Goal: Task Accomplishment & Management: Use online tool/utility

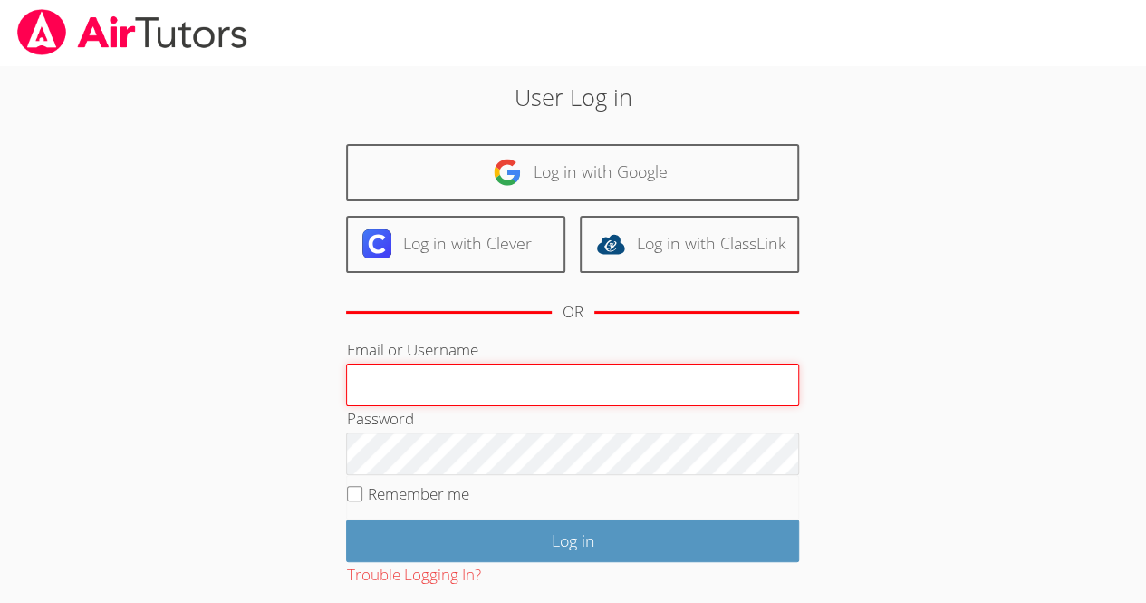
click at [618, 396] on input "Email or Username" at bounding box center [572, 384] width 453 height 43
type input "pierrei47915"
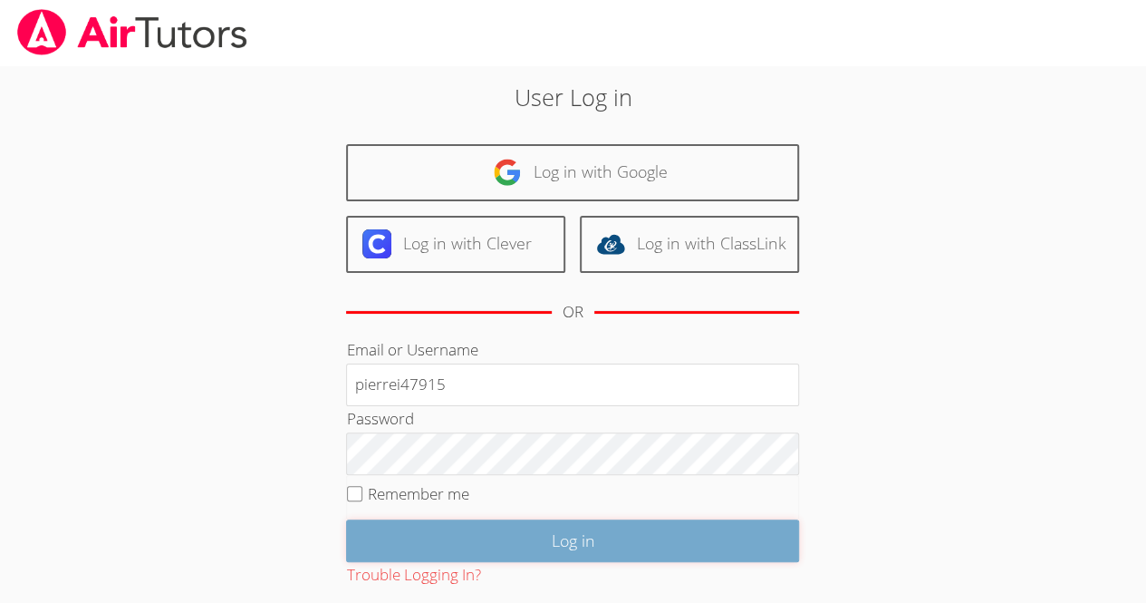
click at [613, 549] on input "Log in" at bounding box center [572, 540] width 453 height 43
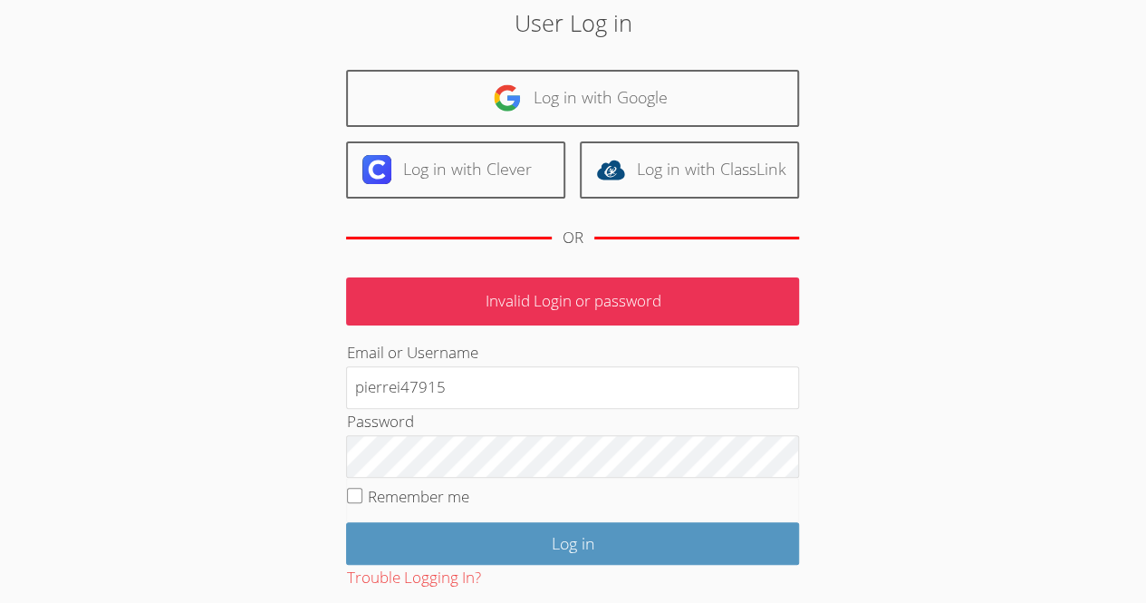
scroll to position [72, 0]
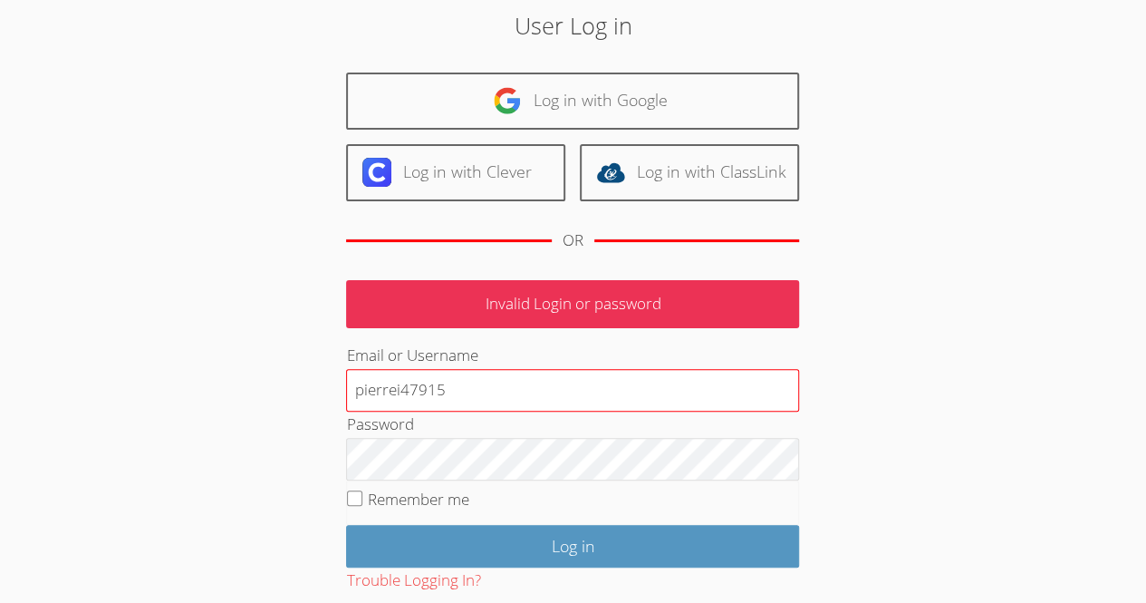
click at [451, 387] on input "pierrei47915" at bounding box center [572, 390] width 453 height 43
type input "pierrei47915"
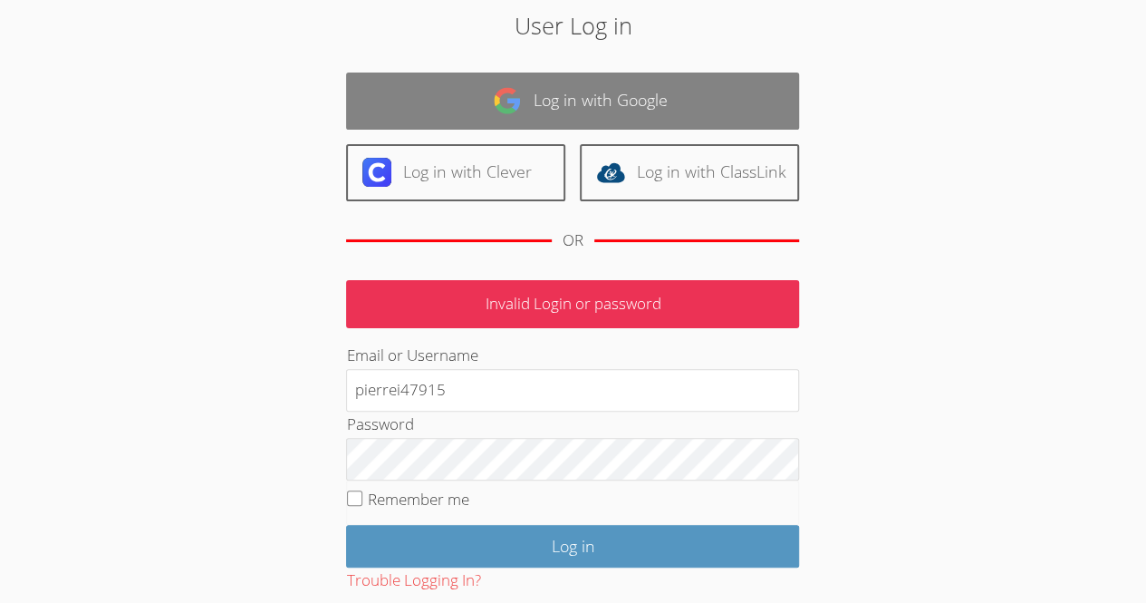
click at [588, 117] on link "Log in with Google" at bounding box center [572, 100] width 453 height 57
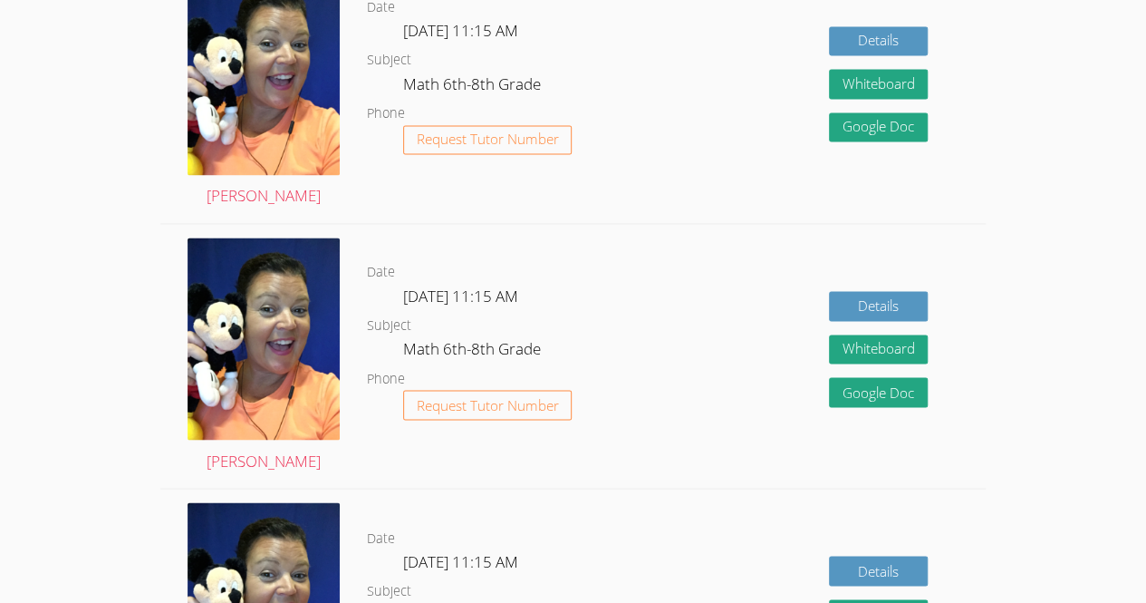
scroll to position [1359, 0]
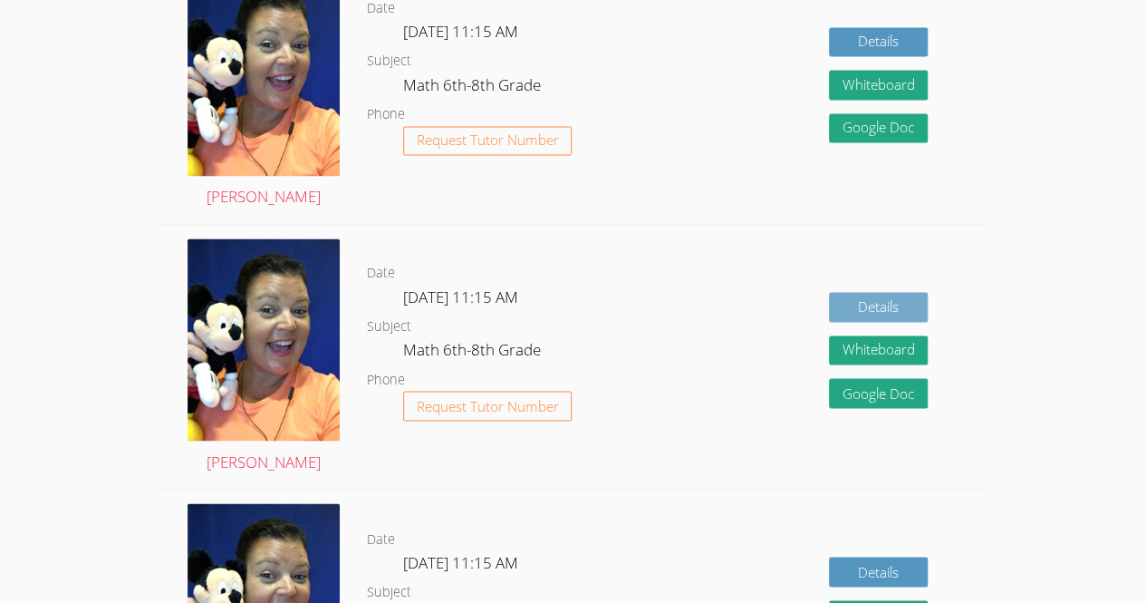
click at [908, 308] on link "Details" at bounding box center [879, 307] width 100 height 30
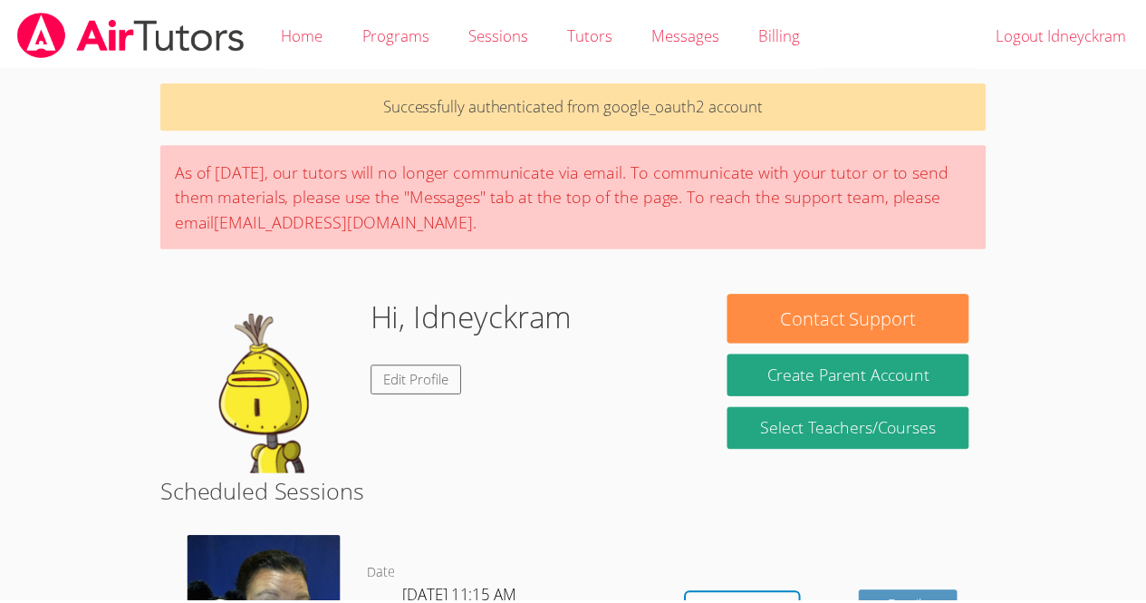
scroll to position [1359, 0]
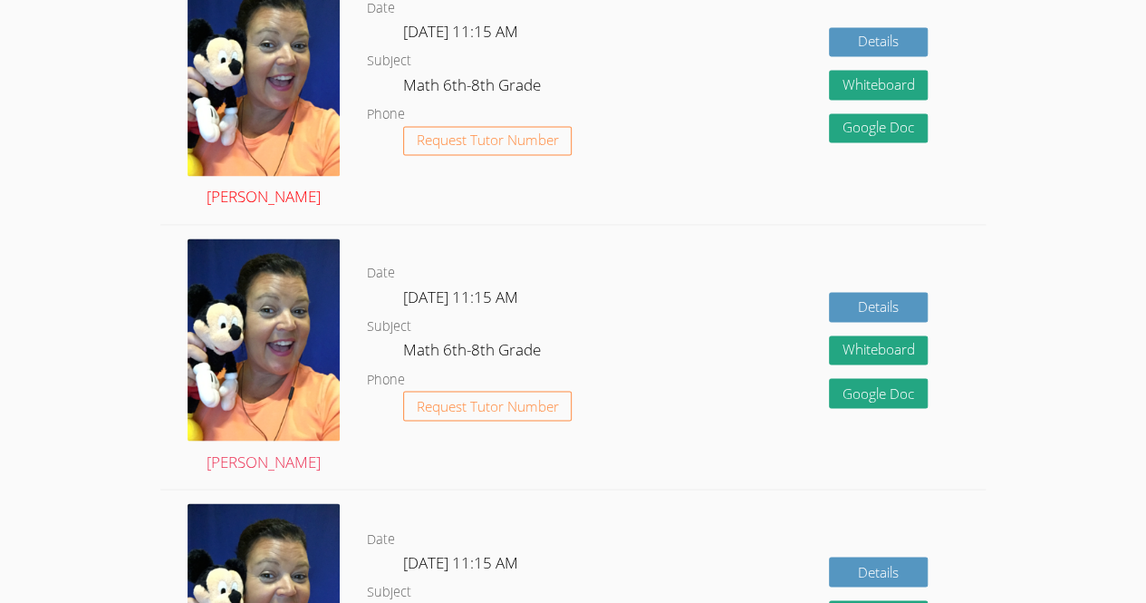
click at [232, 106] on img at bounding box center [264, 74] width 152 height 203
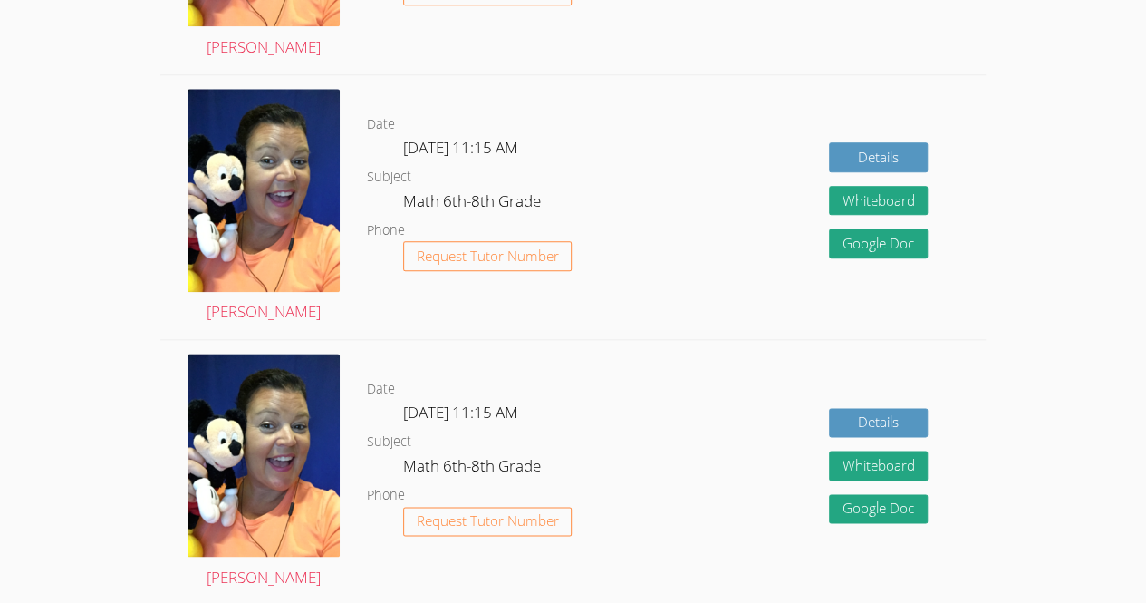
scroll to position [978, 0]
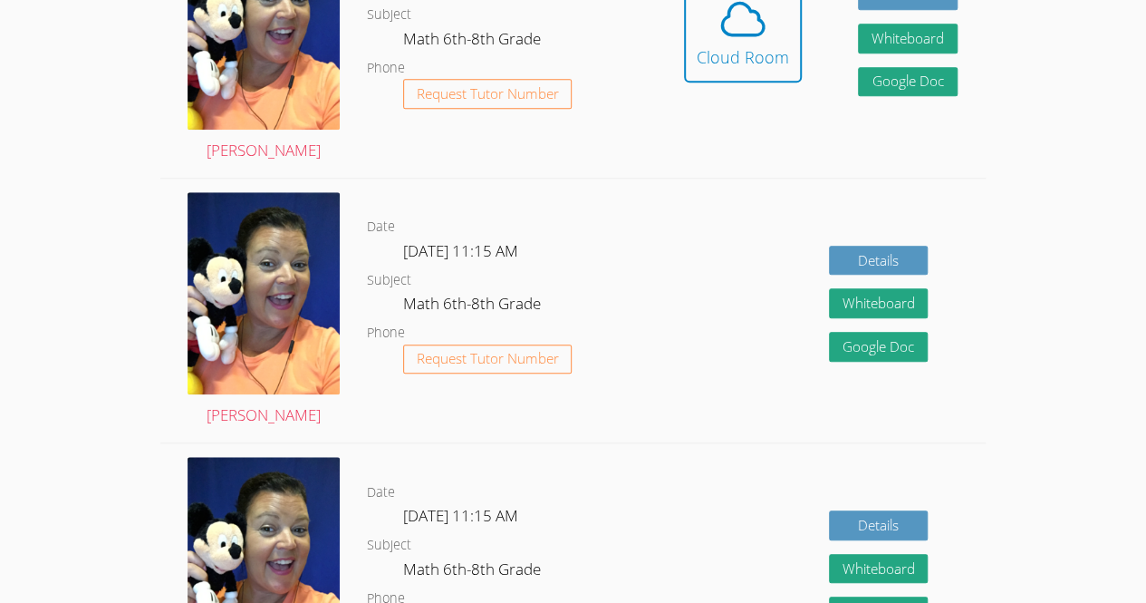
click at [661, 574] on div "Details Whiteboard Hidden Google Doc" at bounding box center [821, 575] width 330 height 264
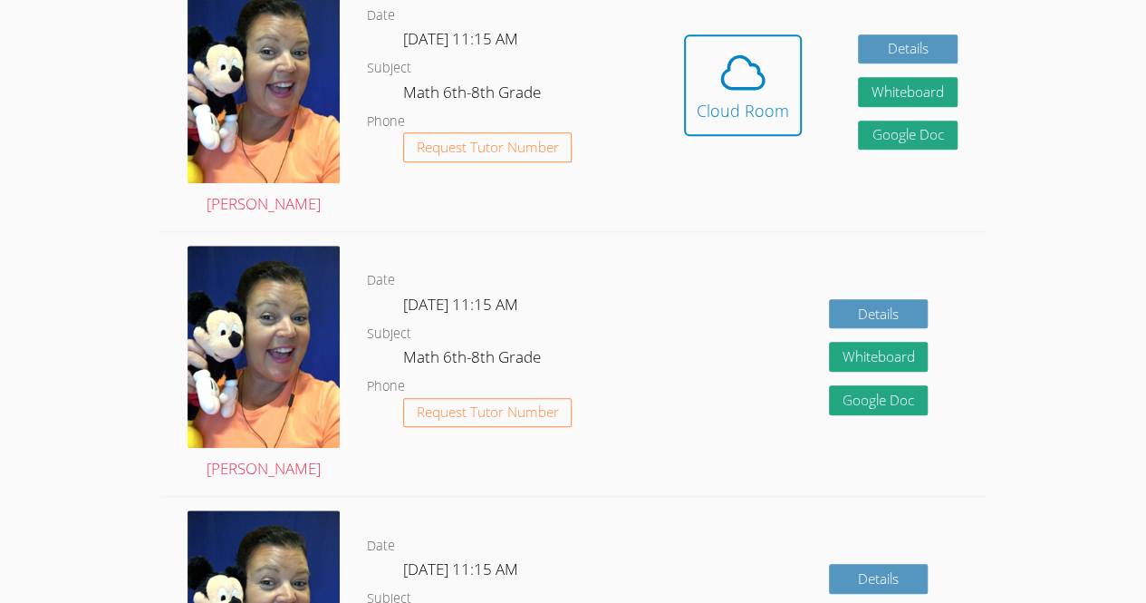
click at [730, 56] on icon at bounding box center [743, 72] width 51 height 51
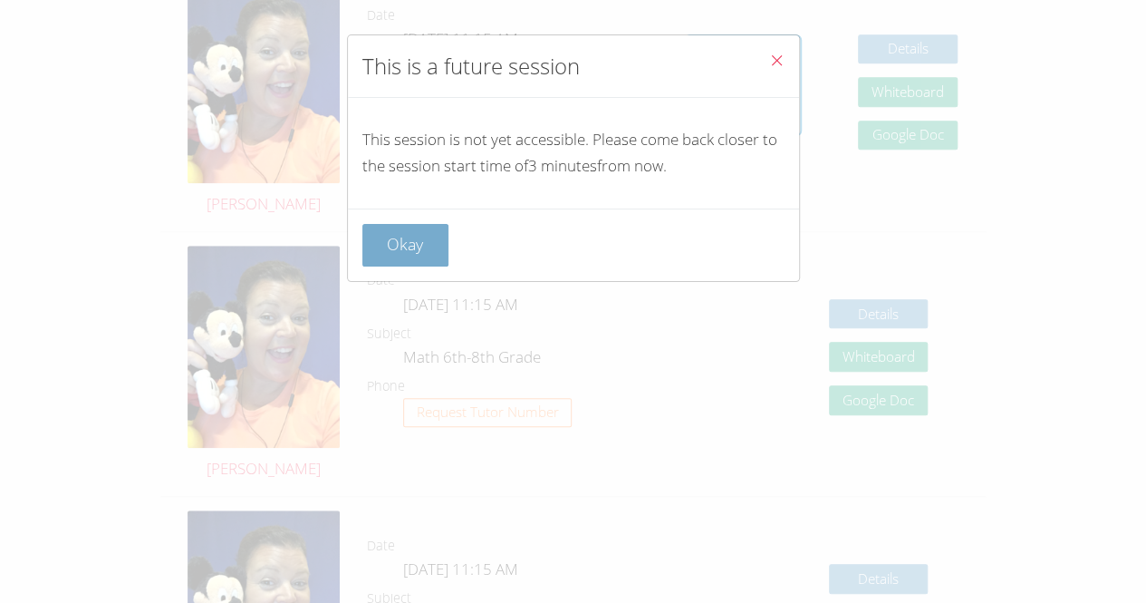
click at [437, 224] on button "Okay" at bounding box center [405, 245] width 87 height 43
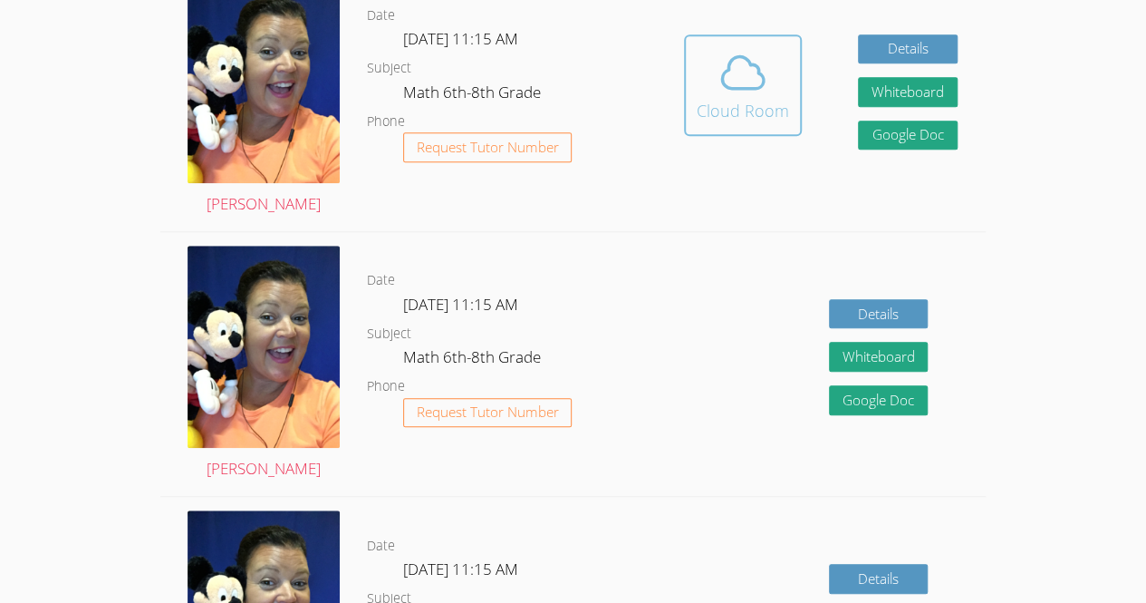
click at [754, 103] on div "Cloud Room" at bounding box center [743, 110] width 92 height 25
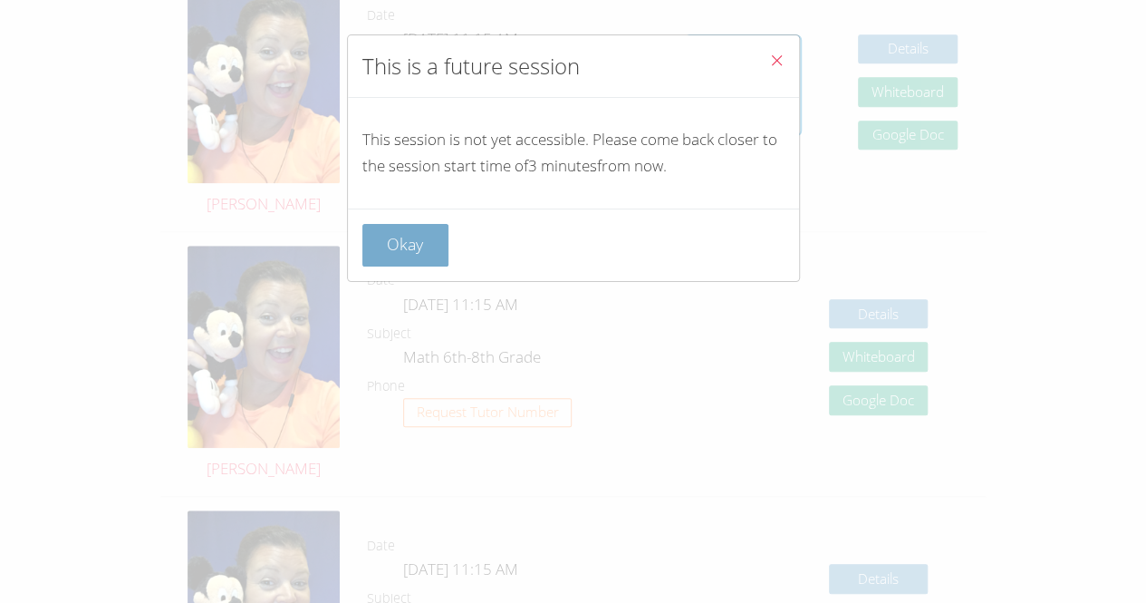
click at [435, 240] on button "Okay" at bounding box center [405, 245] width 87 height 43
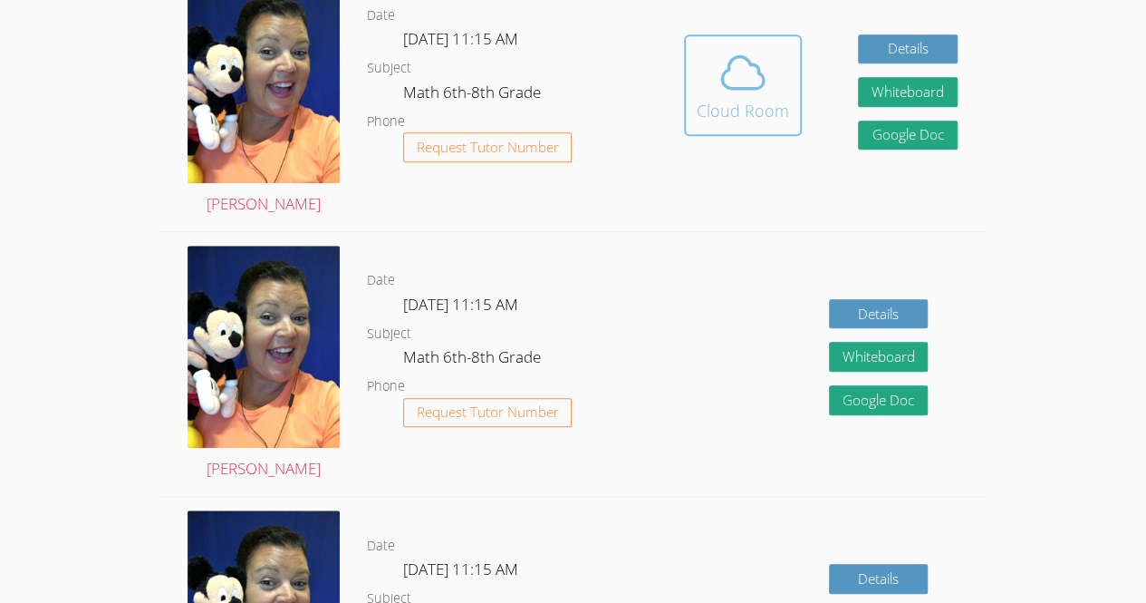
click at [710, 71] on span at bounding box center [743, 72] width 92 height 51
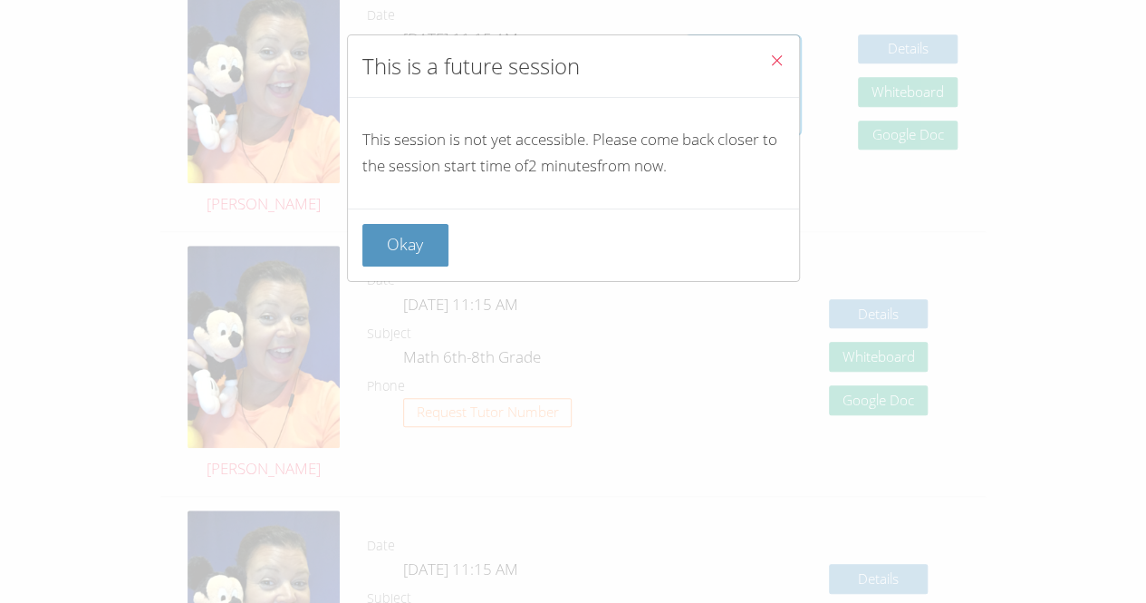
click at [772, 67] on button "Close" at bounding box center [777, 62] width 44 height 55
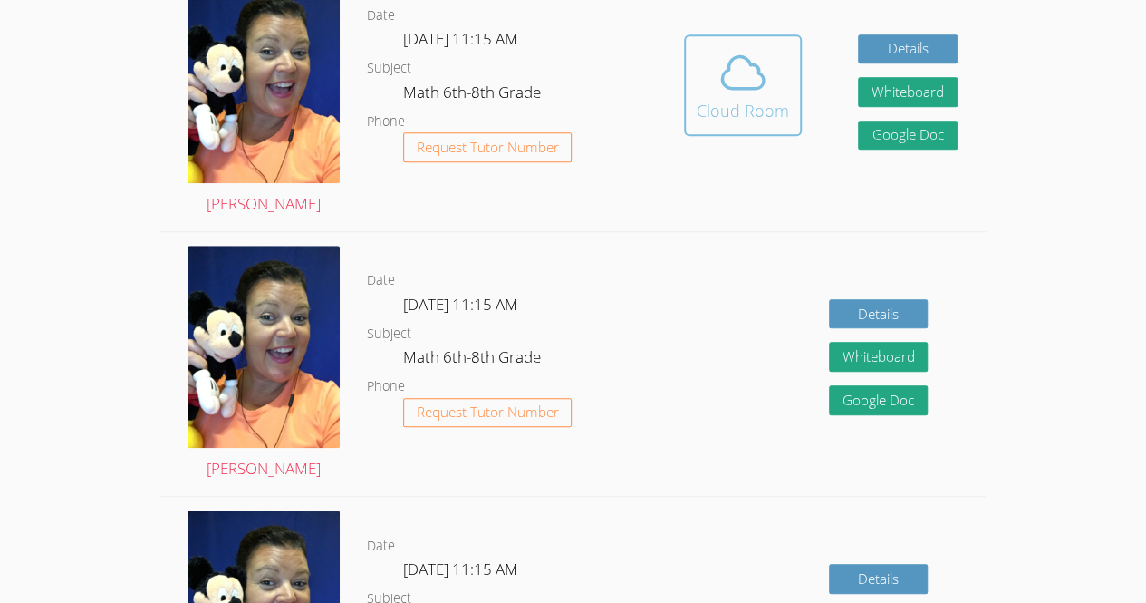
click at [775, 103] on div "Cloud Room" at bounding box center [743, 110] width 92 height 25
click at [765, 77] on icon at bounding box center [743, 72] width 51 height 51
click at [790, 111] on button "Cloud Room" at bounding box center [743, 84] width 118 height 101
click at [715, 95] on span at bounding box center [743, 72] width 92 height 51
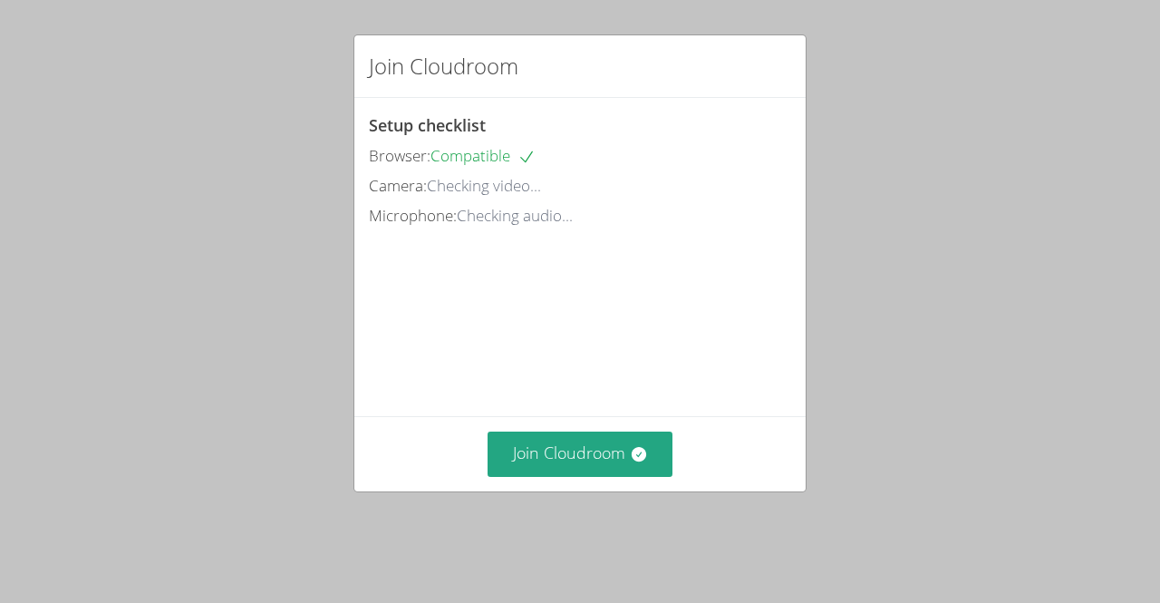
click at [939, 356] on div "Join Cloudroom Setup checklist Browser: Compatible Camera: Checking video... Mi…" at bounding box center [580, 301] width 1160 height 603
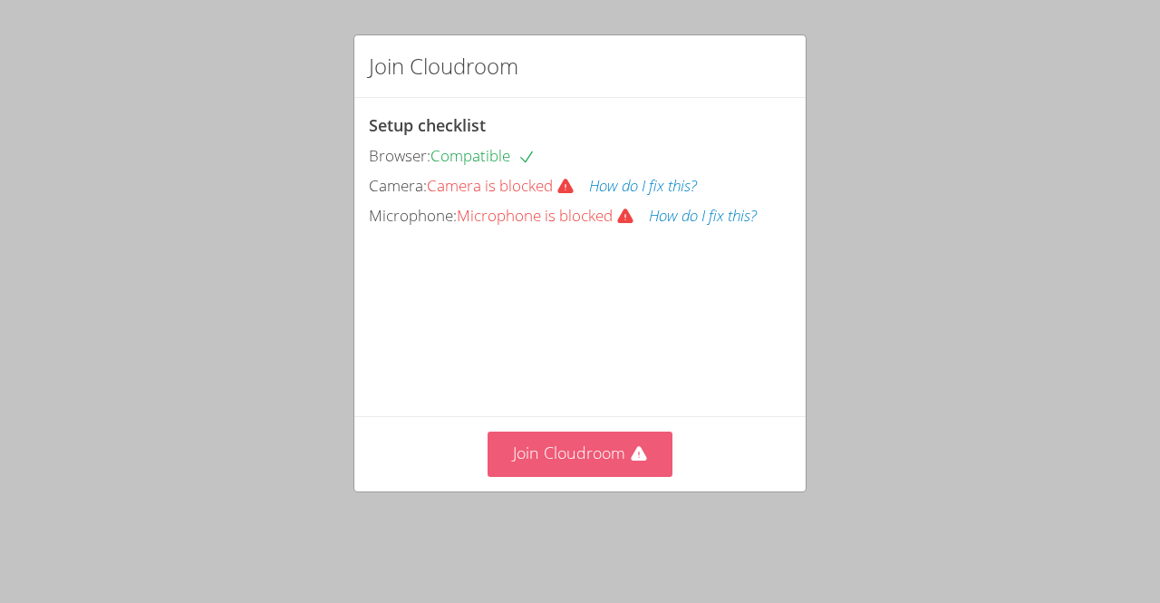
click at [596, 476] on button "Join Cloudroom" at bounding box center [580, 453] width 186 height 44
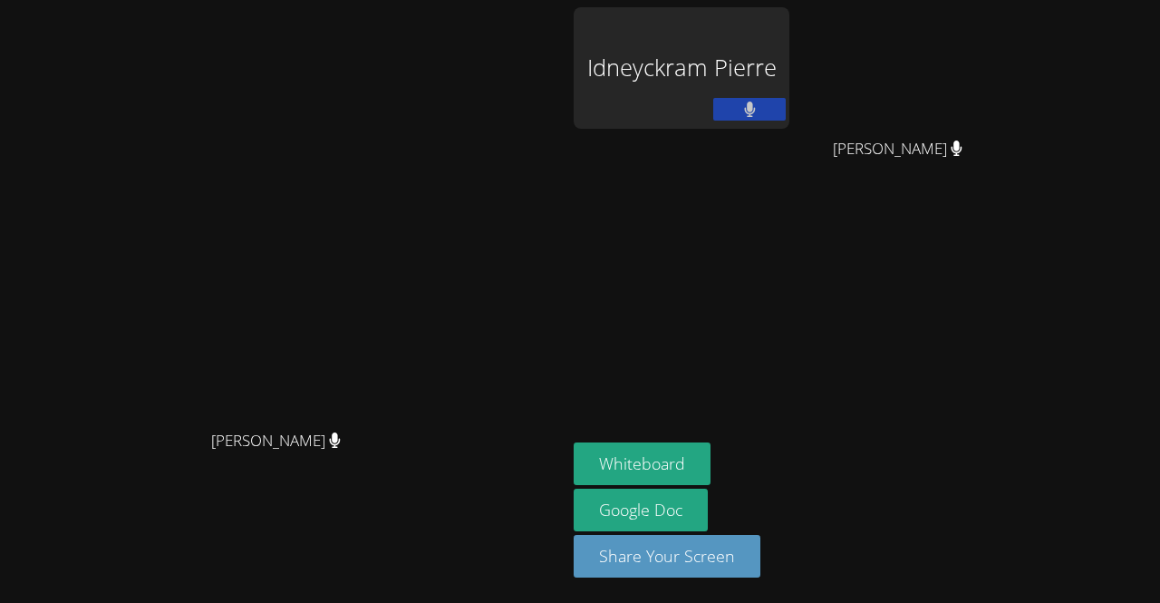
click at [559, 370] on div "Peggy Koutas" at bounding box center [283, 265] width 552 height 311
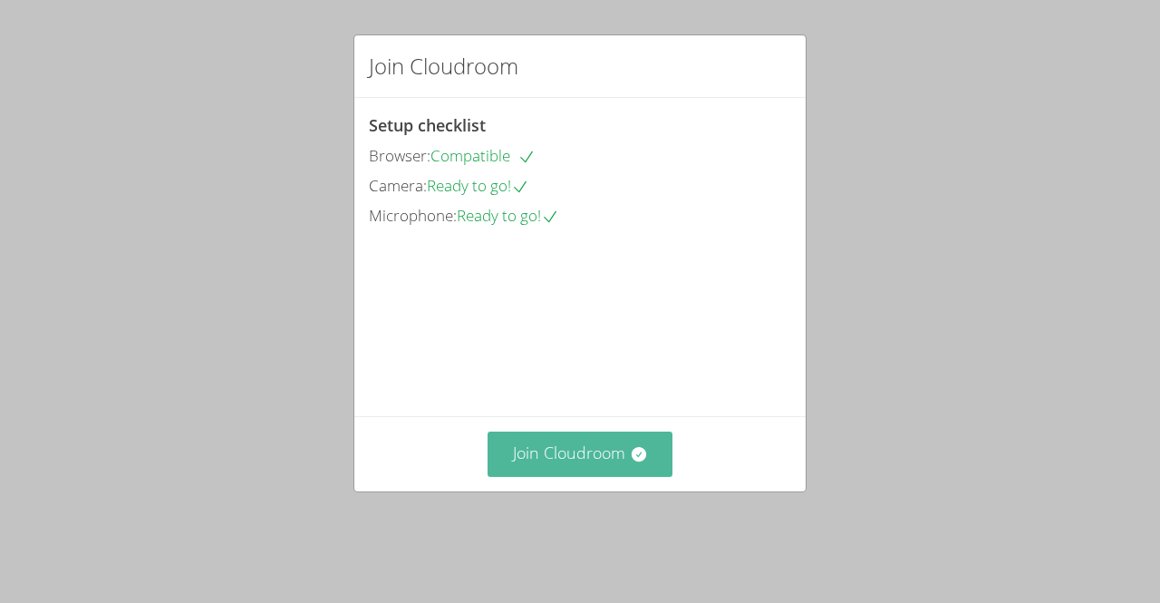
click at [572, 468] on button "Join Cloudroom" at bounding box center [580, 453] width 186 height 44
click at [592, 476] on button "Join Cloudroom" at bounding box center [580, 453] width 186 height 44
click at [562, 476] on button "Join Cloudroom" at bounding box center [580, 453] width 186 height 44
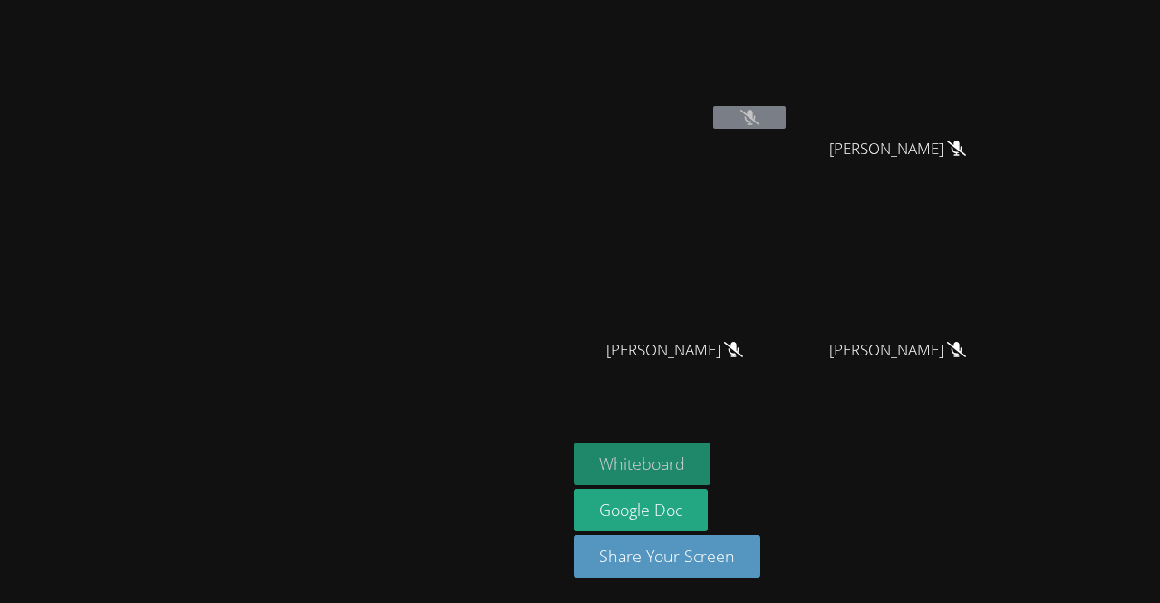
click at [710, 468] on button "Whiteboard" at bounding box center [642, 463] width 137 height 43
click at [148, 131] on video at bounding box center [284, 265] width 272 height 311
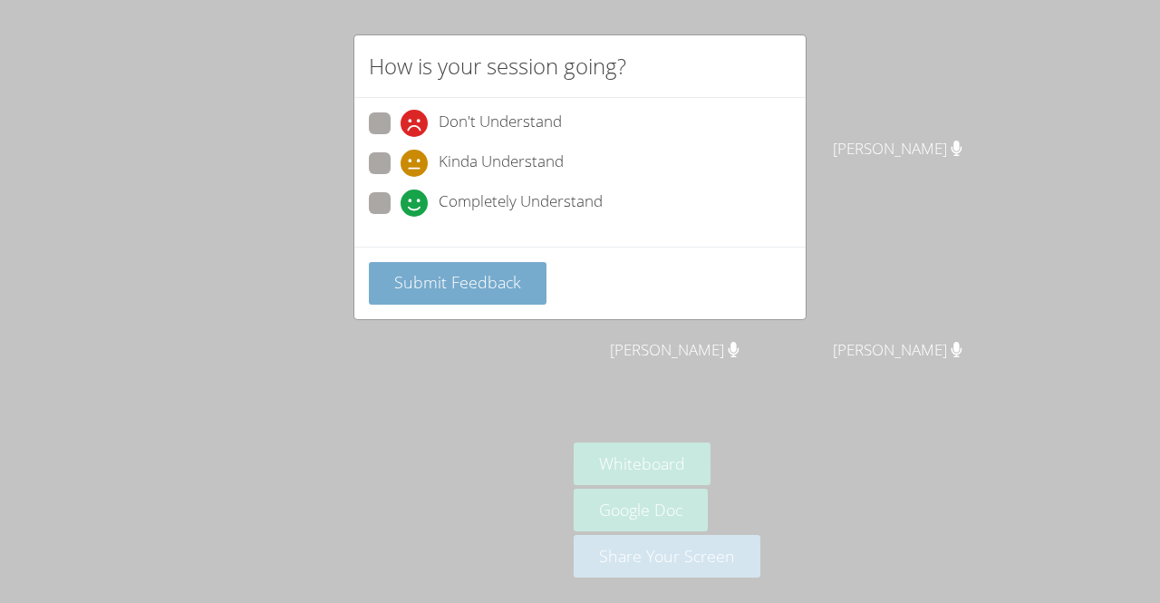
click at [496, 284] on span "Submit Feedback" at bounding box center [457, 282] width 127 height 22
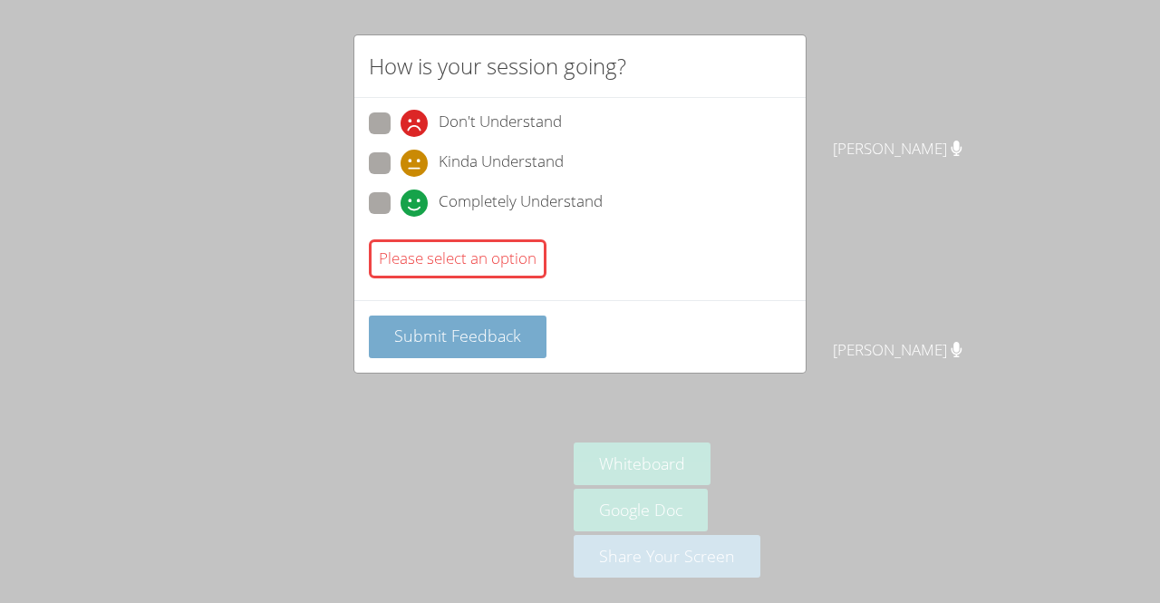
drag, startPoint x: 513, startPoint y: 317, endPoint x: 400, endPoint y: 351, distance: 118.1
click at [400, 351] on button "Submit Feedback" at bounding box center [458, 336] width 178 height 43
click at [440, 342] on button "Submit Feedback" at bounding box center [458, 336] width 178 height 43
click at [459, 324] on span "Submit Feedback" at bounding box center [457, 335] width 127 height 22
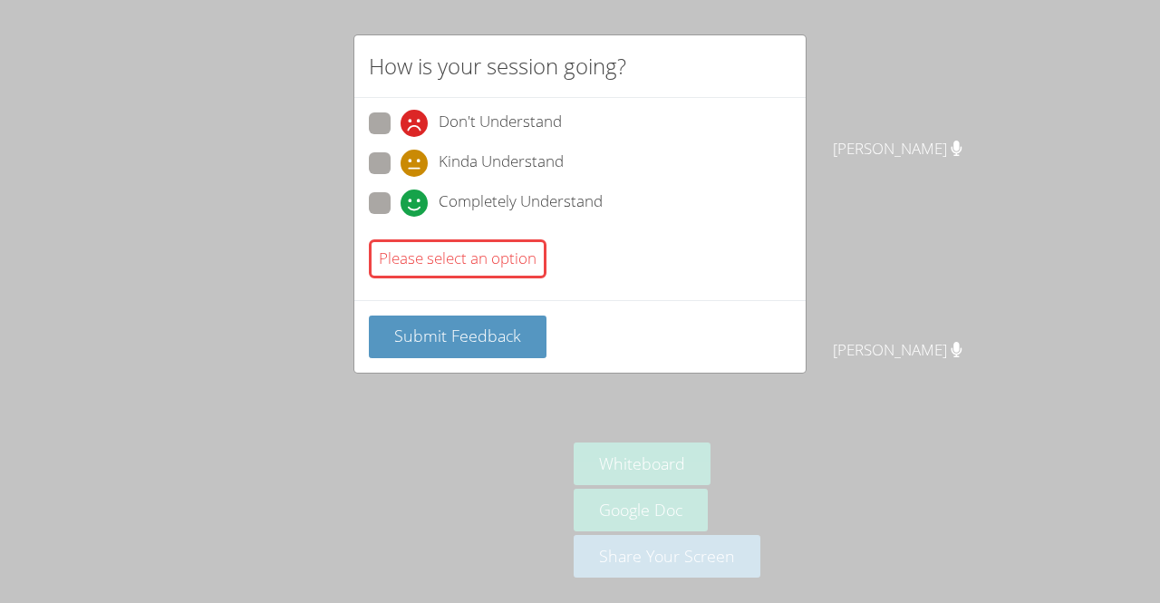
click at [475, 250] on div "Please select an option" at bounding box center [458, 258] width 178 height 39
click at [986, 144] on div "How is your session going? Don't Understand Kinda Understand Completely Underst…" at bounding box center [580, 301] width 1160 height 603
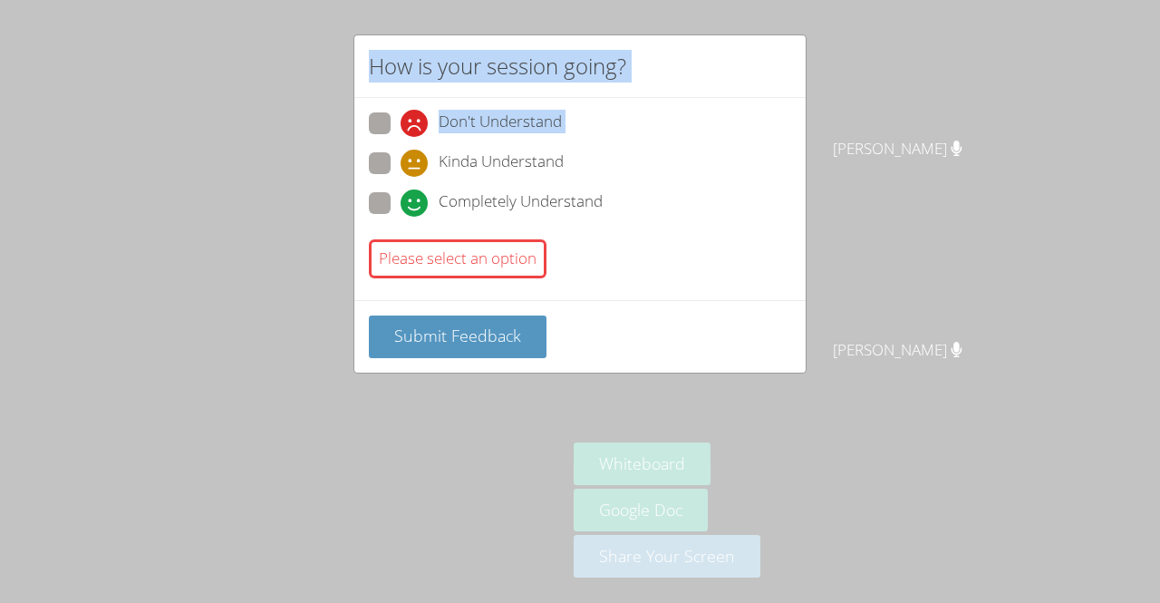
click at [986, 144] on body "Peggy Koutas Idneyckram Pierre Delfio Gonzalez Garcia Delfio Gonzalez Garcia Ma…" at bounding box center [580, 301] width 1160 height 603
click at [974, 124] on div at bounding box center [974, 124] width 0 height 0
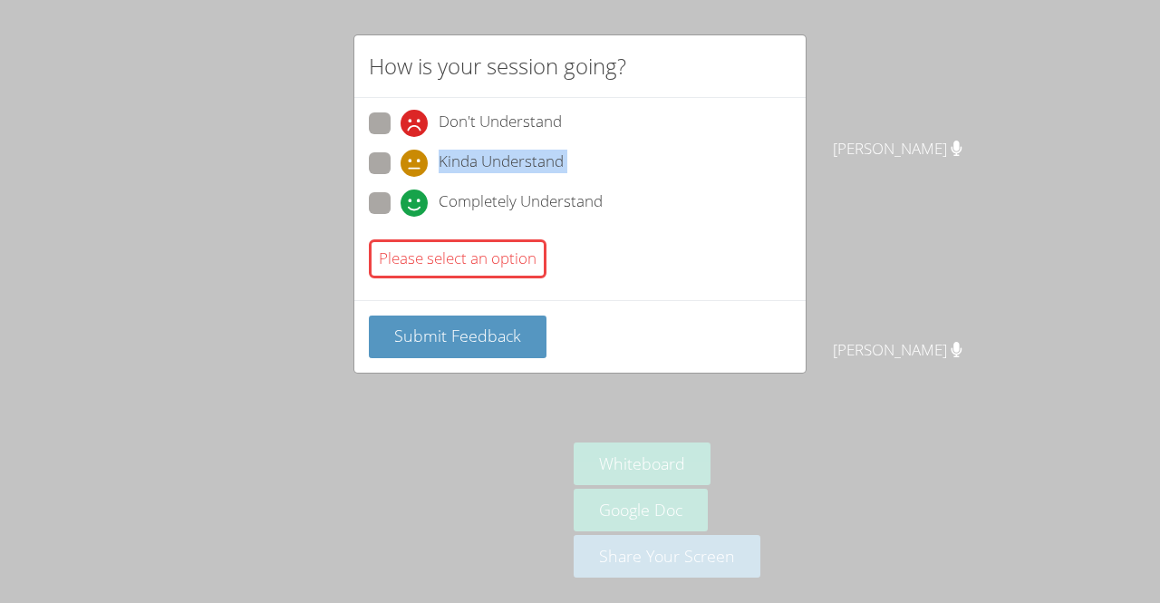
click at [986, 144] on div "How is your session going? Don't Understand Kinda Understand Completely Underst…" at bounding box center [580, 301] width 1160 height 603
click at [986, 144] on body "Peggy Koutas Idneyckram Pierre Delfio Gonzalez Garcia Delfio Gonzalez Garcia Ma…" at bounding box center [580, 301] width 1160 height 603
click at [362, 0] on div at bounding box center [181, 0] width 362 height 0
drag, startPoint x: 477, startPoint y: 342, endPoint x: 578, endPoint y: 236, distance: 146.7
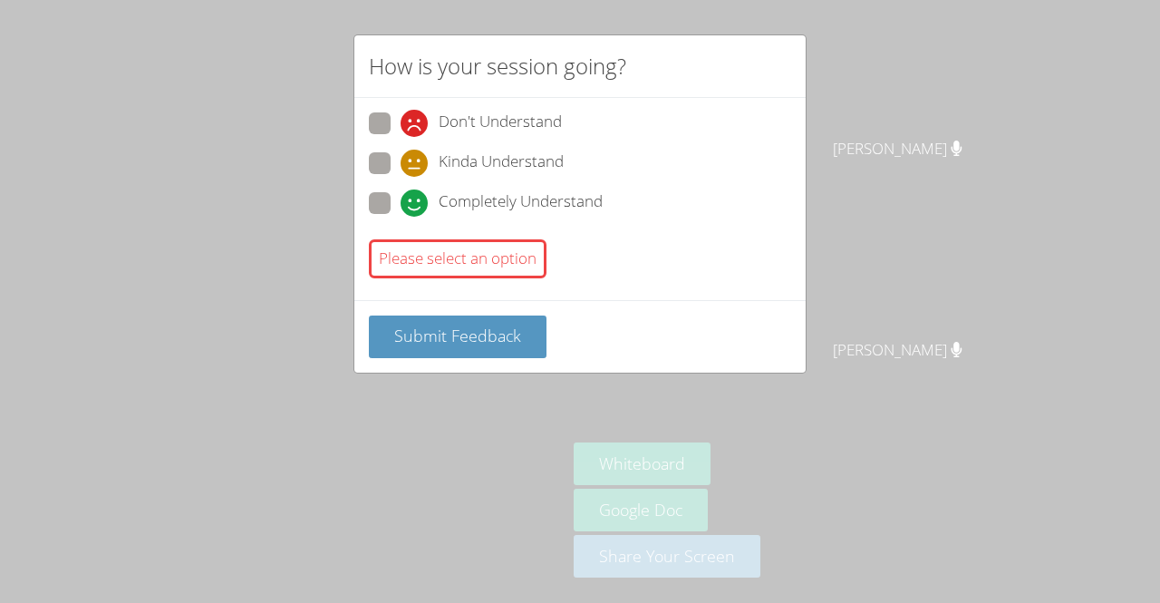
click at [578, 0] on div at bounding box center [580, 0] width 1160 height 0
click at [362, 0] on div at bounding box center [181, 0] width 362 height 0
click at [658, 409] on div "How is your session going? Don't Understand Kinda Understand Completely Underst…" at bounding box center [580, 301] width 1160 height 603
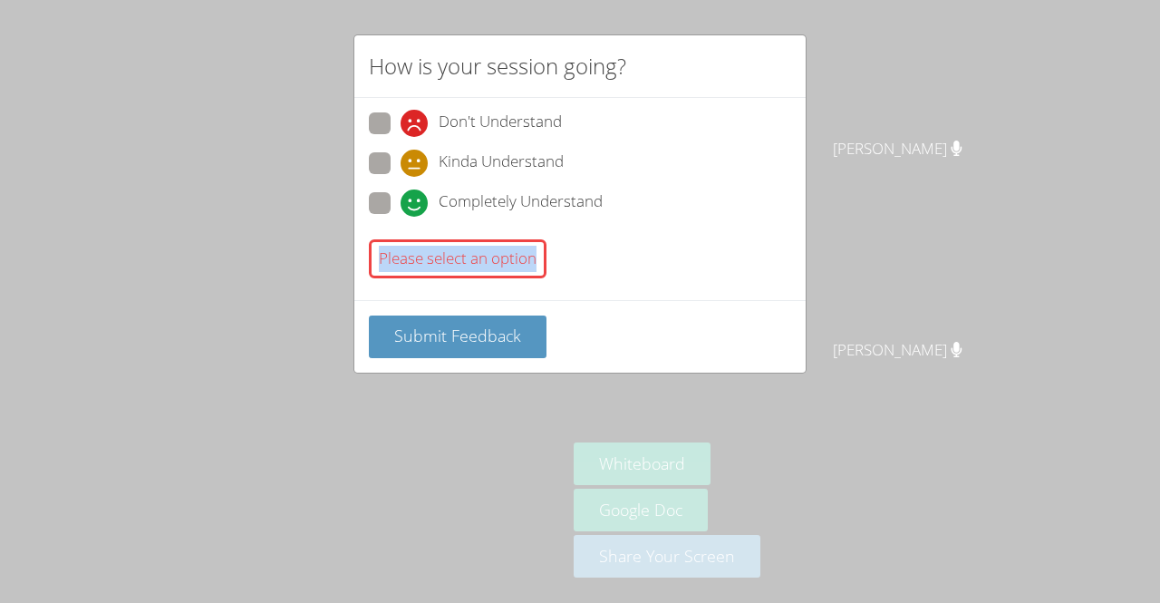
click at [658, 409] on div "How is your session going? Don't Understand Kinda Understand Completely Underst…" at bounding box center [580, 301] width 1160 height 603
click at [400, 177] on span at bounding box center [400, 177] width 0 height 0
click at [400, 164] on input "Kinda Understand" at bounding box center [407, 159] width 15 height 15
radio input "true"
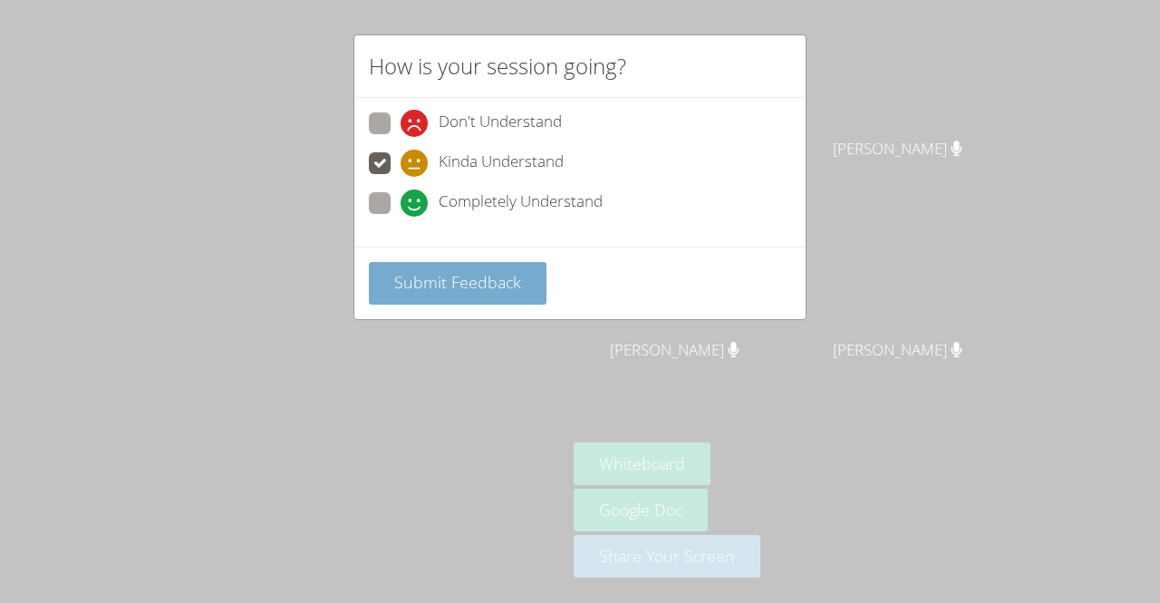
click at [455, 276] on span "Submit Feedback" at bounding box center [457, 282] width 127 height 22
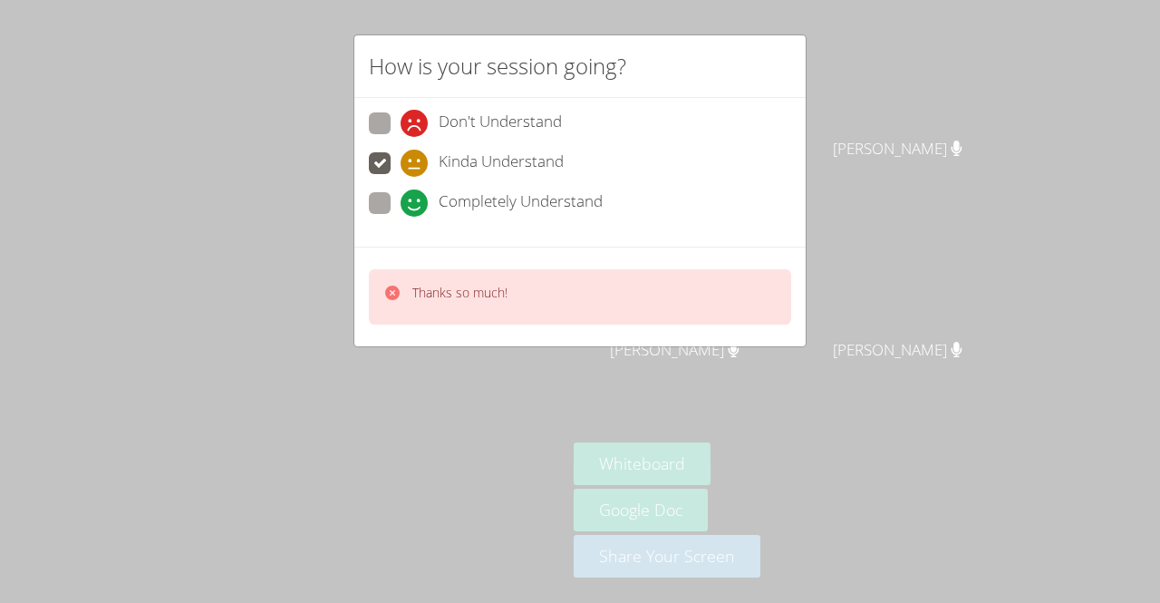
click at [400, 217] on span at bounding box center [400, 217] width 0 height 0
click at [400, 198] on input "Completely Understand" at bounding box center [407, 199] width 15 height 15
radio input "true"
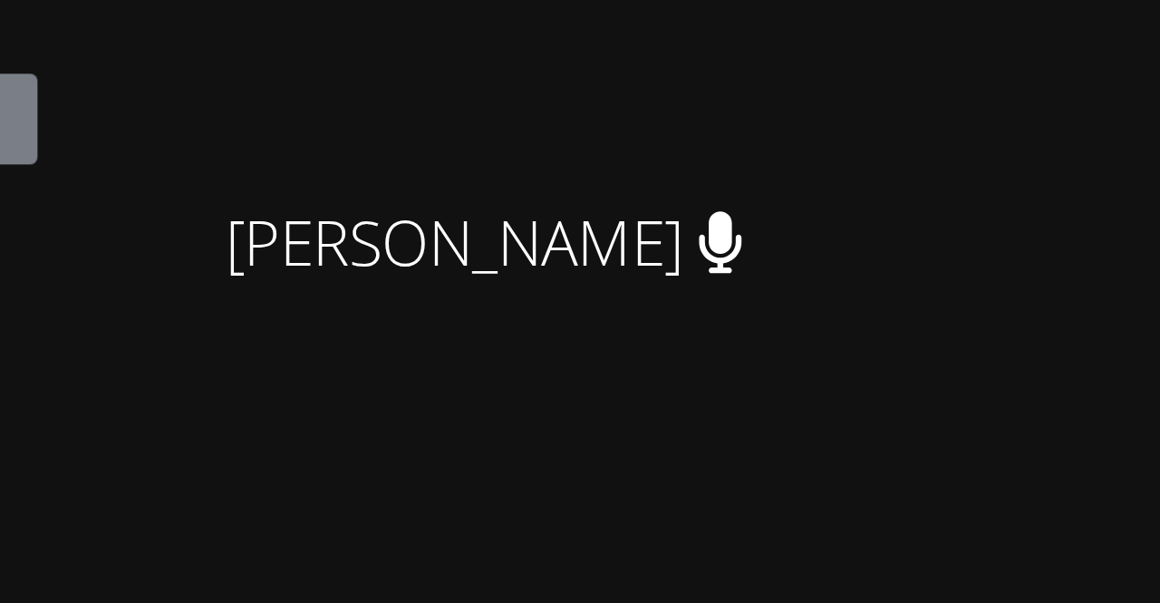
click at [979, 217] on video at bounding box center [904, 268] width 216 height 121
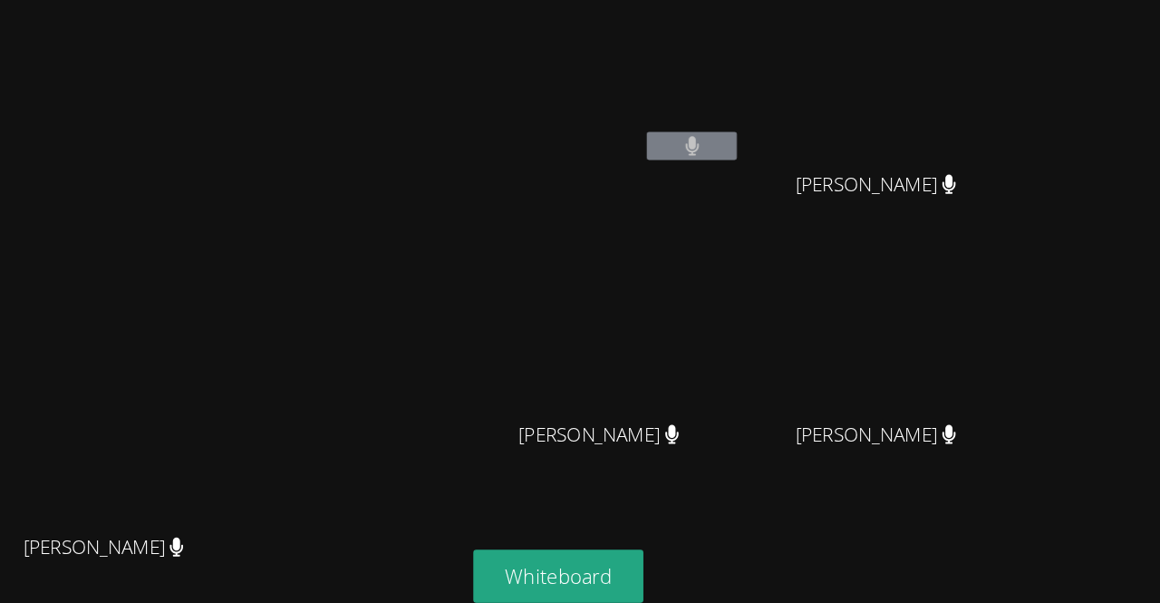
click at [789, 145] on div "Idneyckram Pierre" at bounding box center [682, 104] width 216 height 194
